Goal: Transaction & Acquisition: Purchase product/service

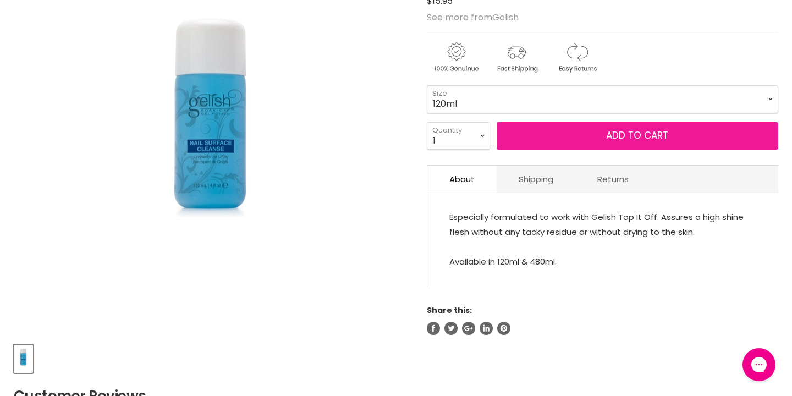
click at [553, 135] on button "Add to cart" at bounding box center [638, 135] width 282 height 27
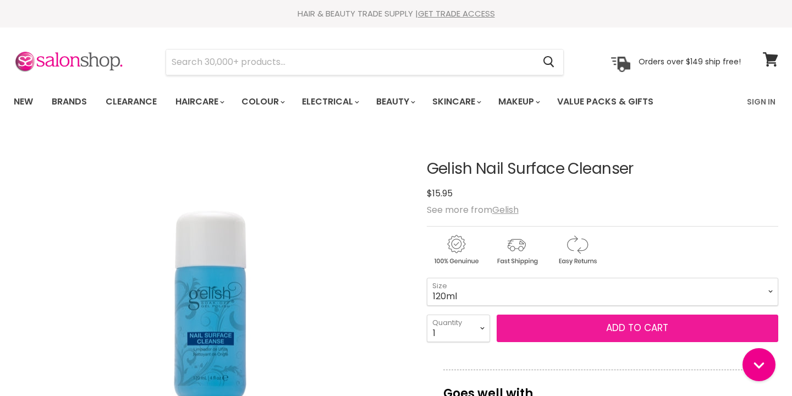
click at [564, 322] on button "Add to cart" at bounding box center [638, 328] width 282 height 27
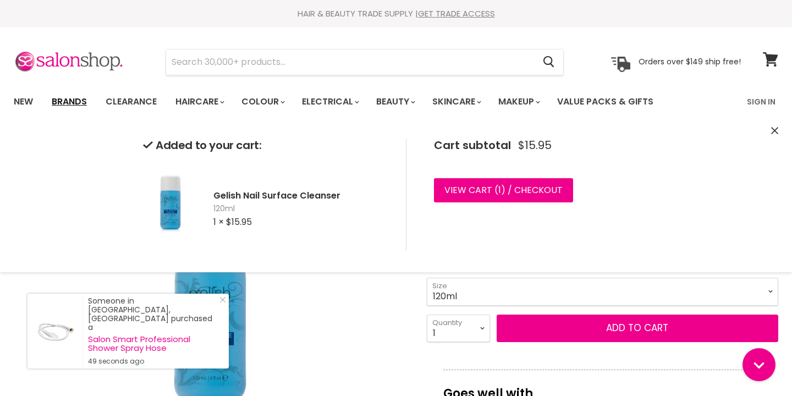
click at [69, 103] on link "Brands" at bounding box center [69, 101] width 52 height 23
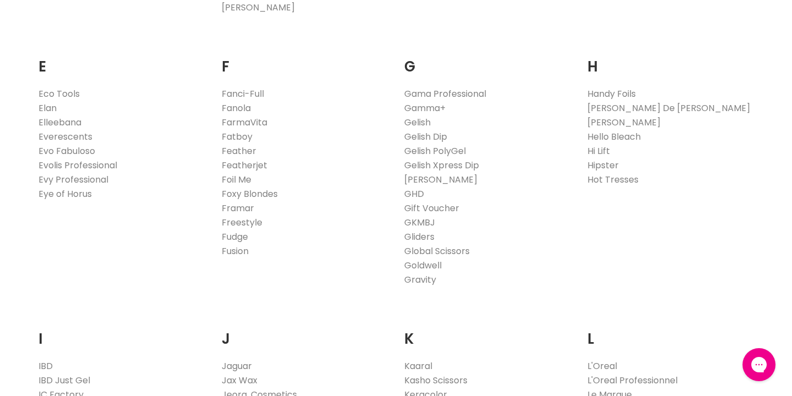
scroll to position [733, 0]
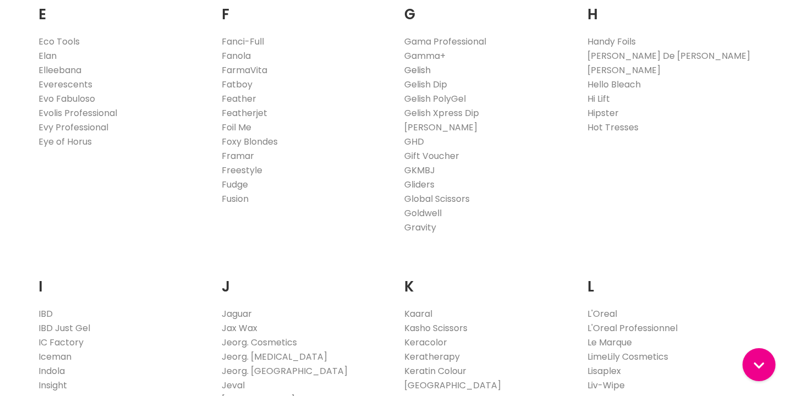
click at [416, 67] on link "Gelish" at bounding box center [417, 70] width 26 height 13
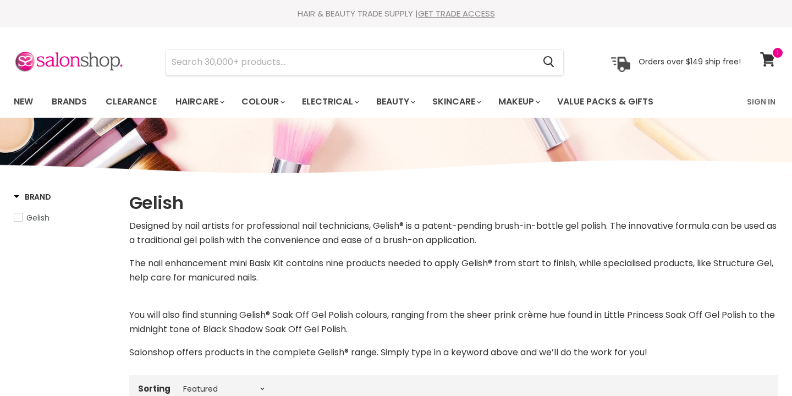
select select "manual"
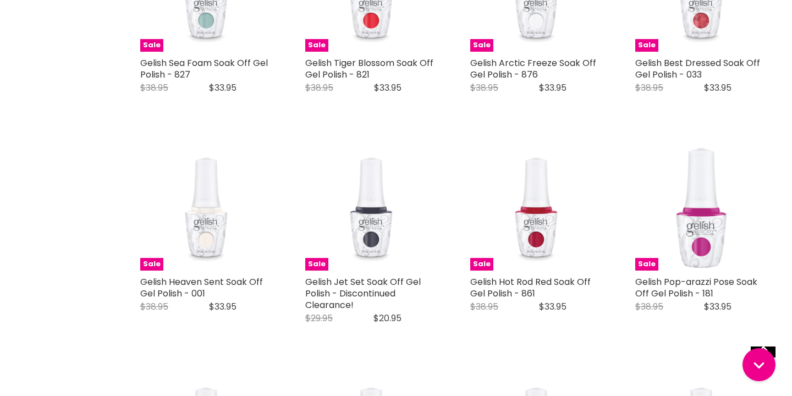
scroll to position [1897, 0]
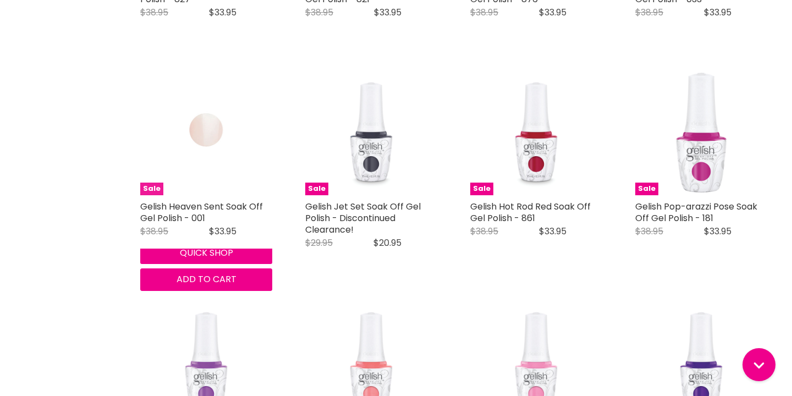
click at [214, 136] on img "Main content" at bounding box center [205, 129] width 87 height 132
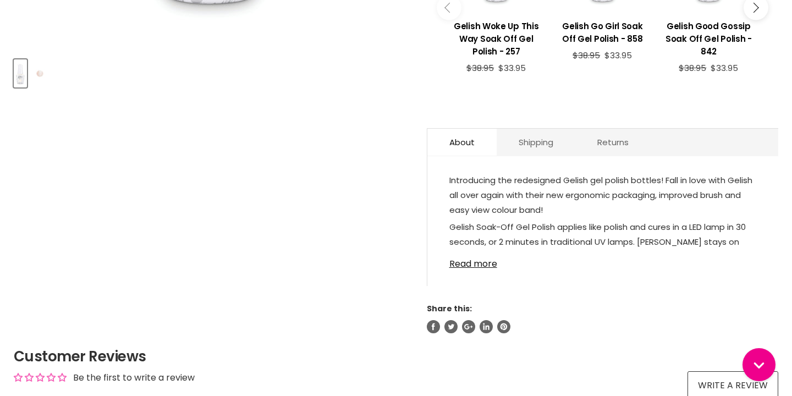
scroll to position [346, 0]
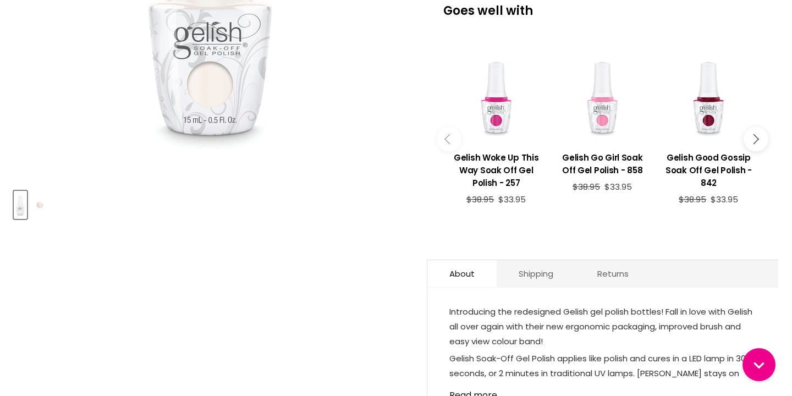
click at [41, 202] on img "Product thumbnails" at bounding box center [39, 205] width 17 height 26
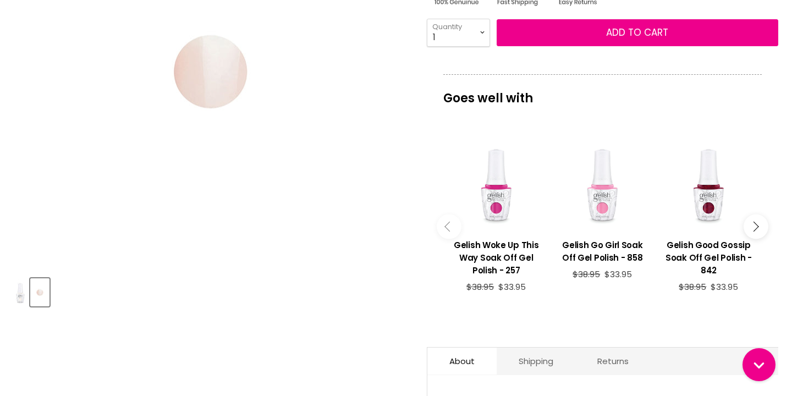
scroll to position [235, 0]
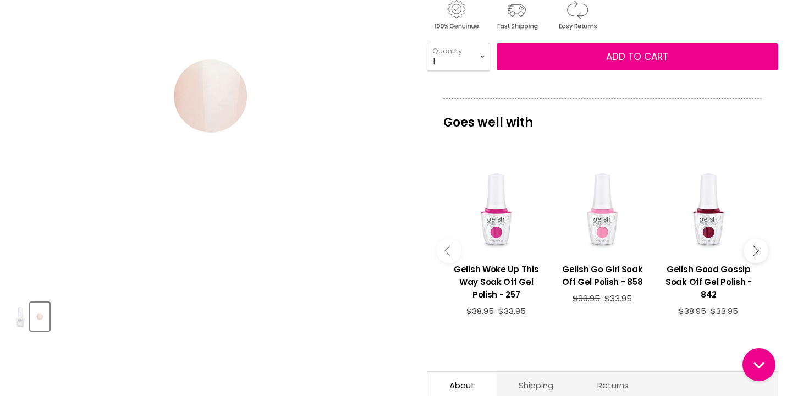
click at [21, 321] on img "Product thumbnails" at bounding box center [20, 317] width 11 height 26
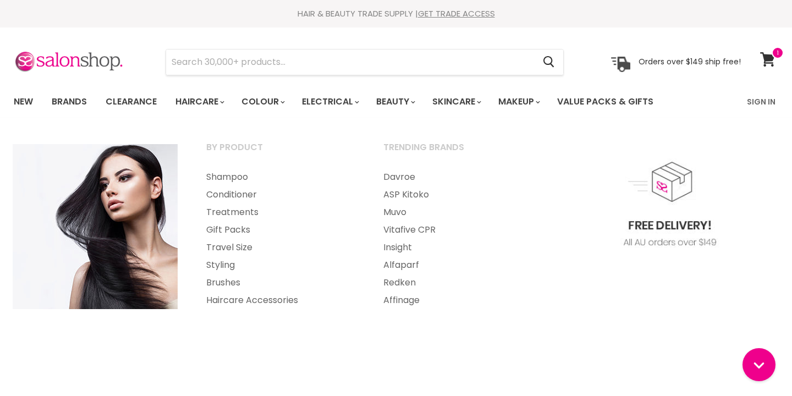
scroll to position [0, 0]
